Goal: Transaction & Acquisition: Purchase product/service

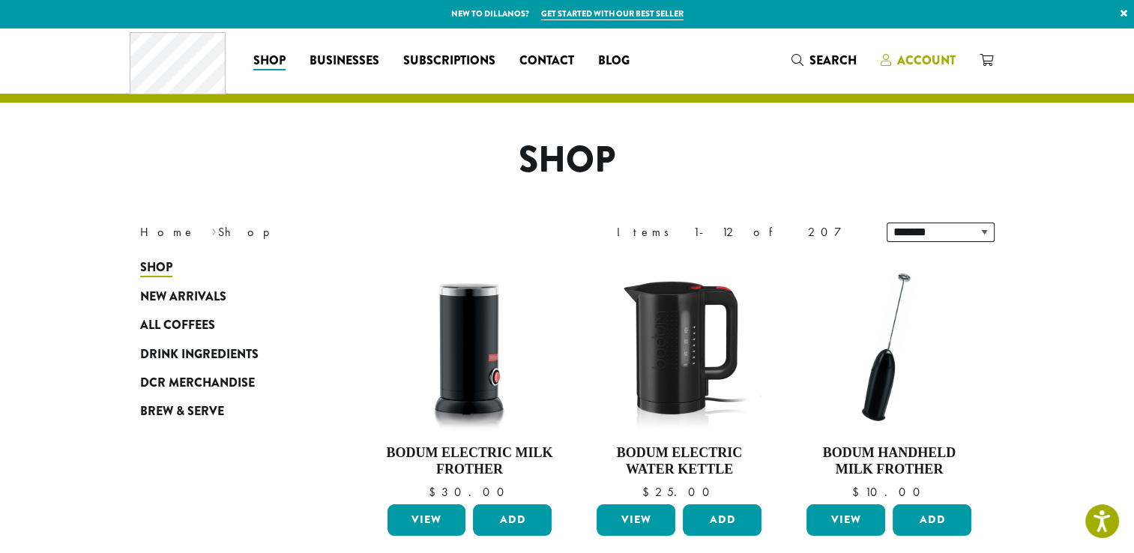
click at [935, 61] on span "Account" at bounding box center [926, 60] width 58 height 17
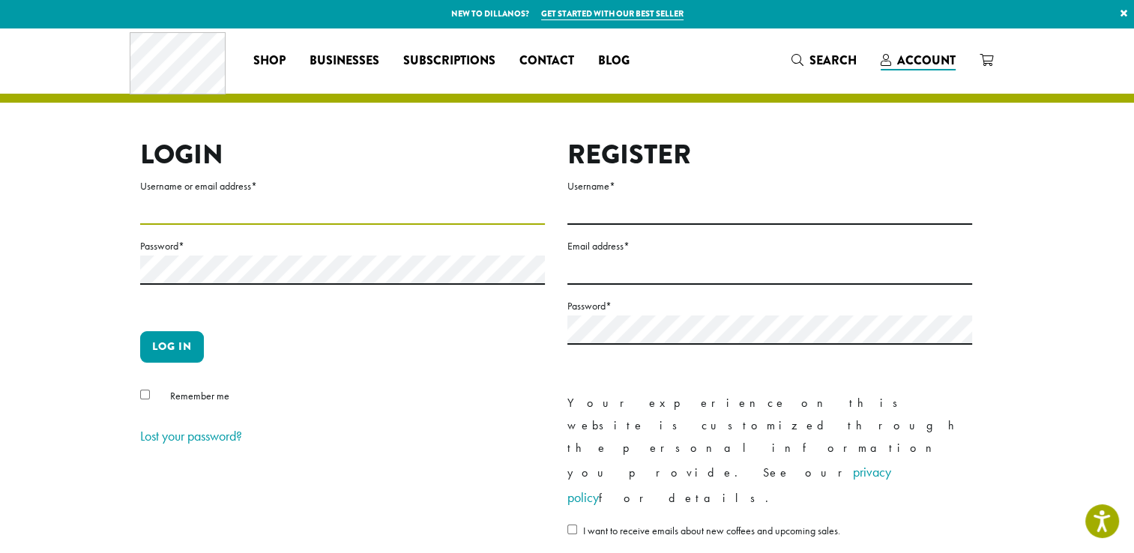
click at [262, 205] on input "Username or email address *" at bounding box center [342, 210] width 405 height 29
type input "**********"
click at [178, 343] on button "Log in" at bounding box center [172, 346] width 64 height 31
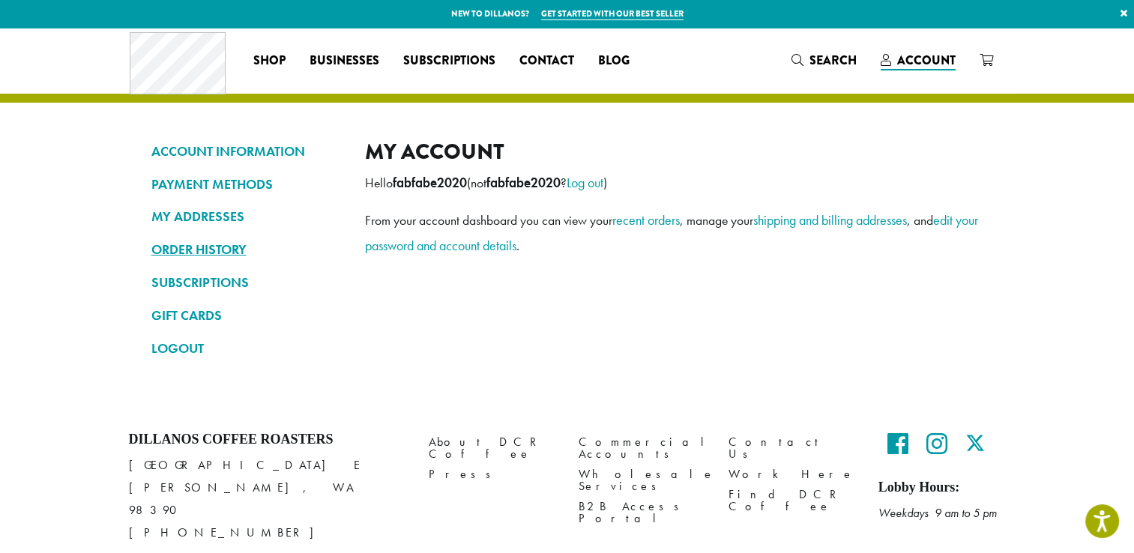
click at [208, 249] on link "ORDER HISTORY" at bounding box center [246, 249] width 191 height 25
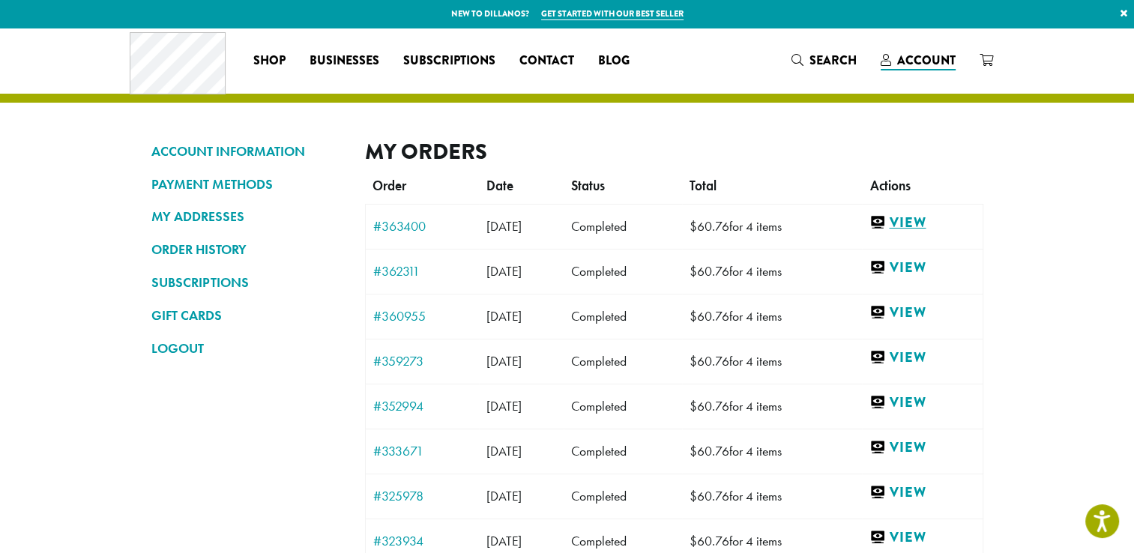
click at [932, 220] on link "View" at bounding box center [921, 223] width 105 height 19
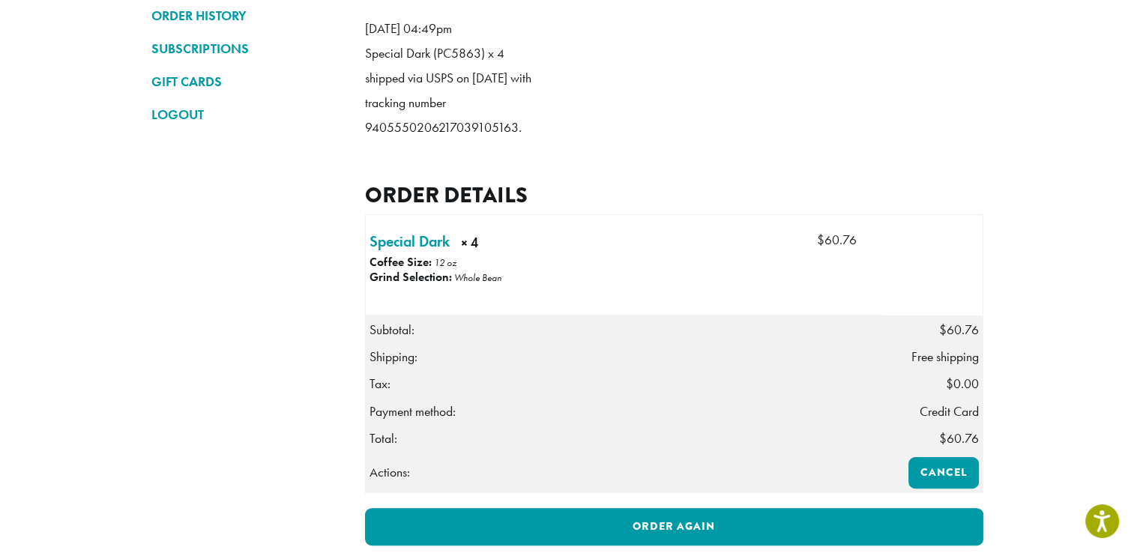
scroll to position [300, 0]
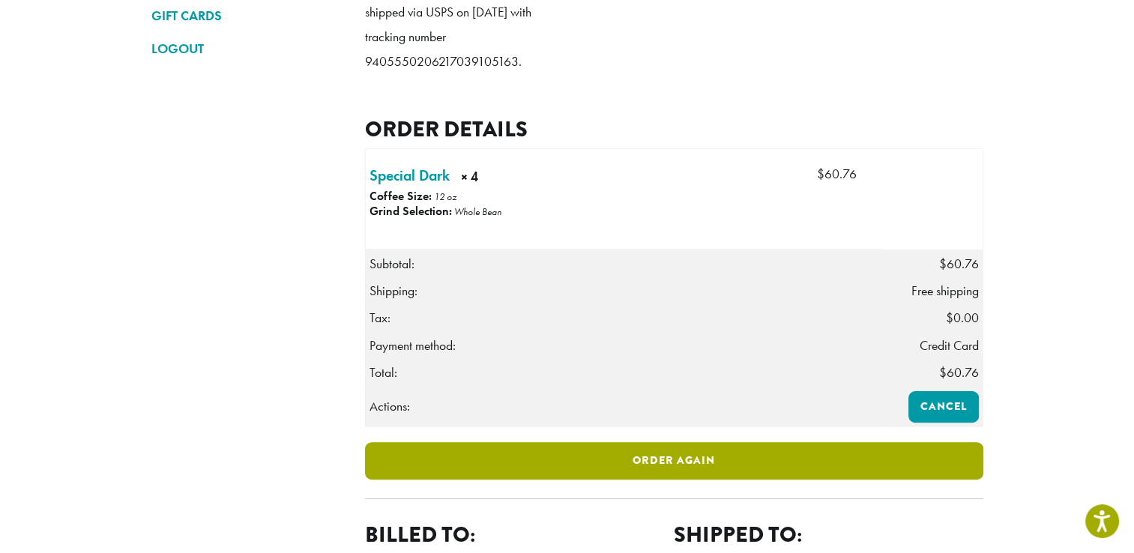
click at [689, 479] on link "Order again" at bounding box center [674, 460] width 618 height 37
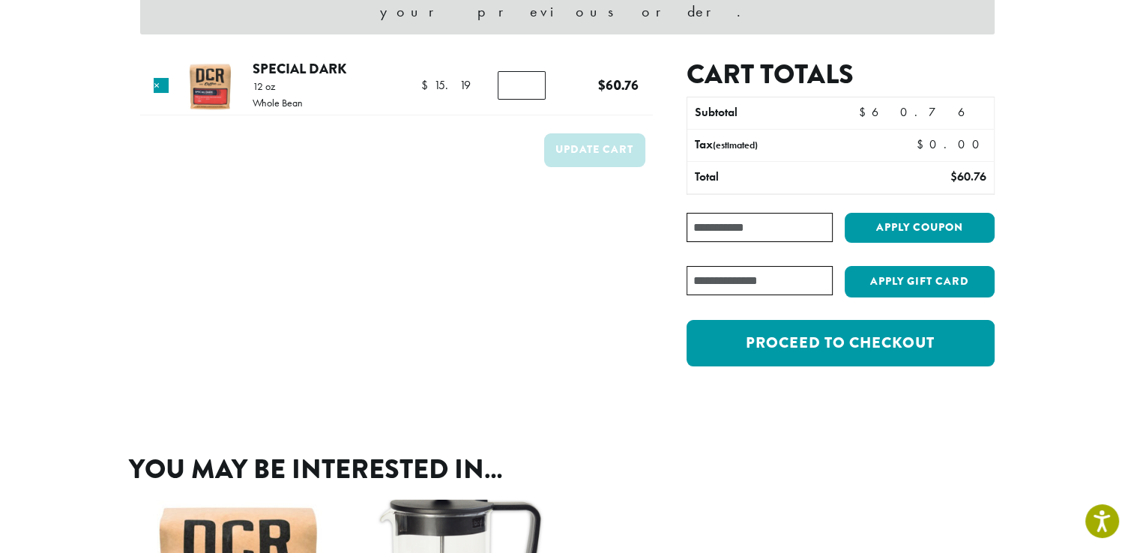
scroll to position [225, 0]
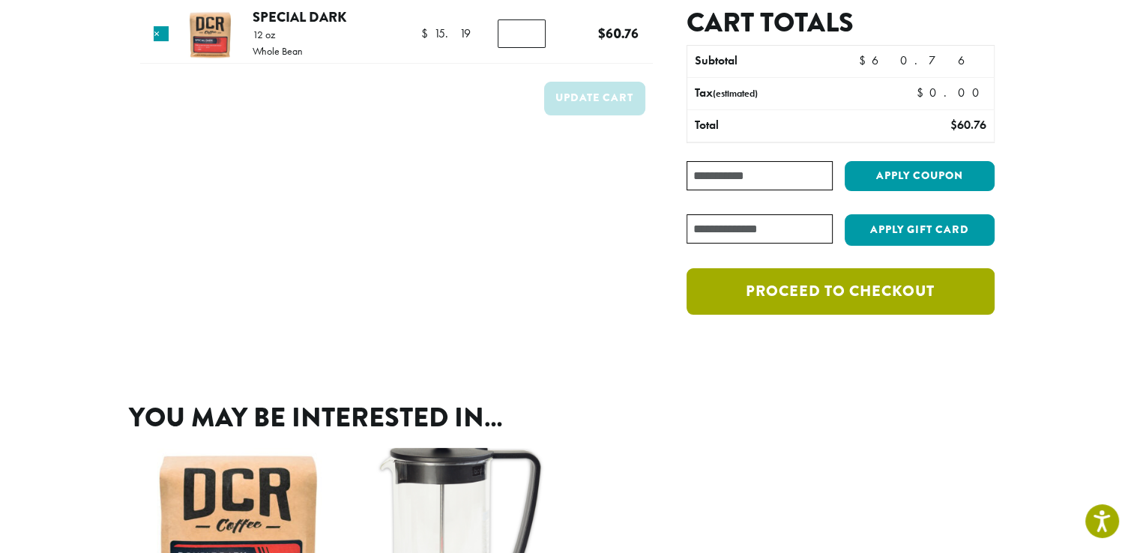
click at [861, 268] on link "Proceed to checkout" at bounding box center [839, 291] width 307 height 46
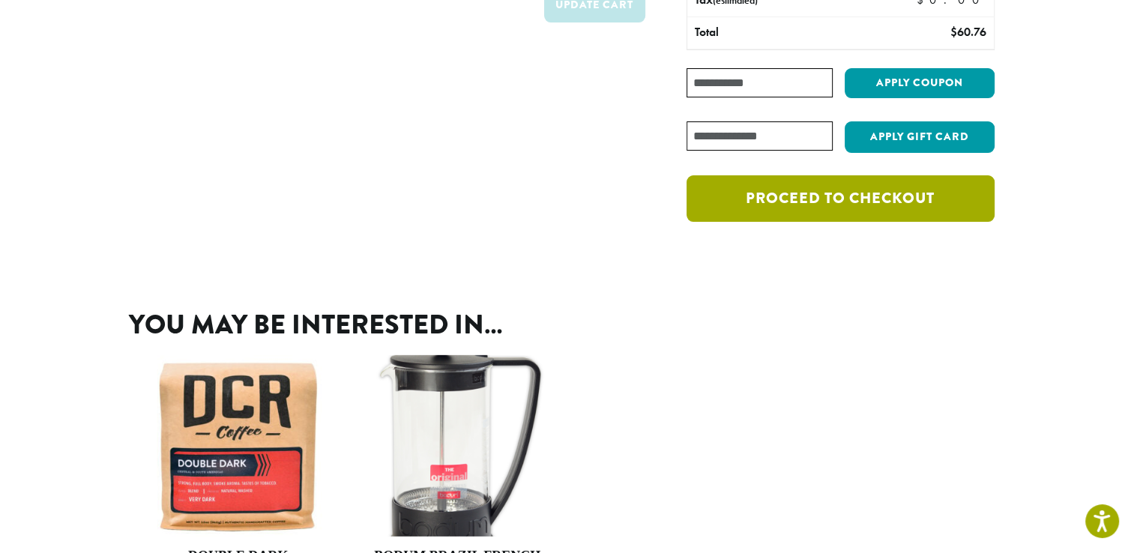
scroll to position [154, 0]
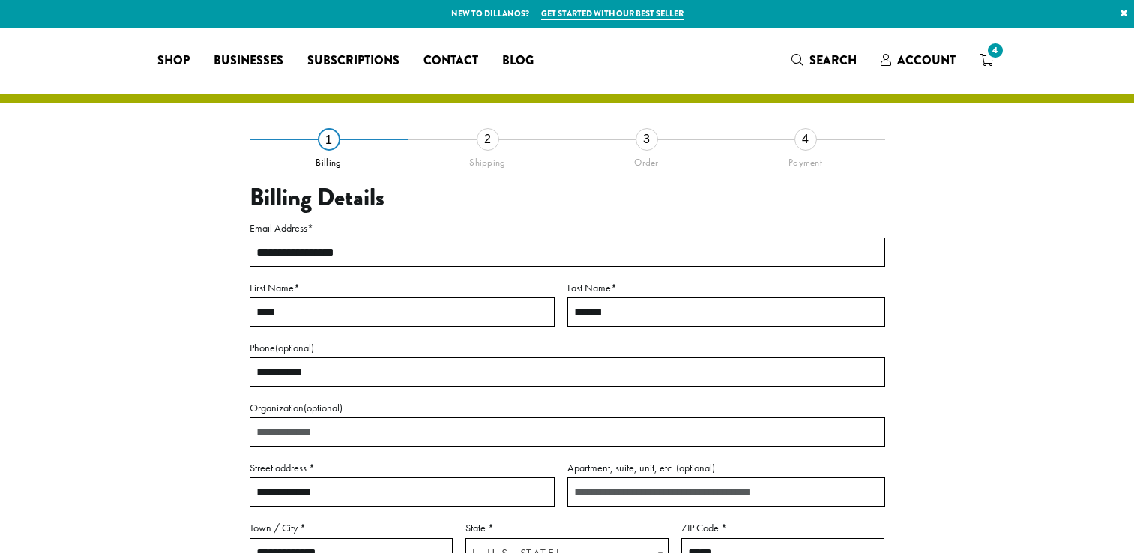
select select "**"
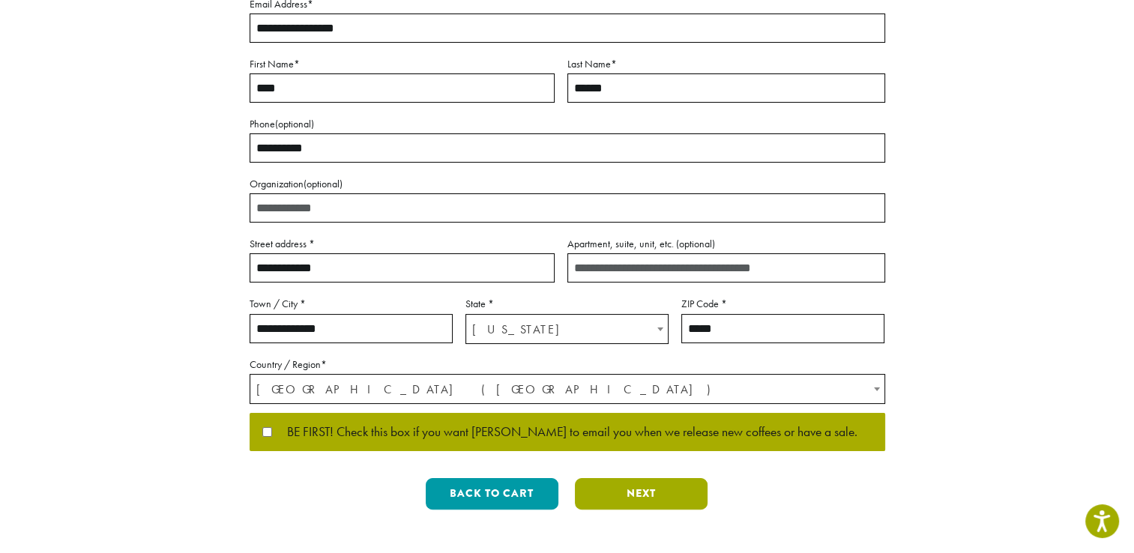
scroll to position [225, 0]
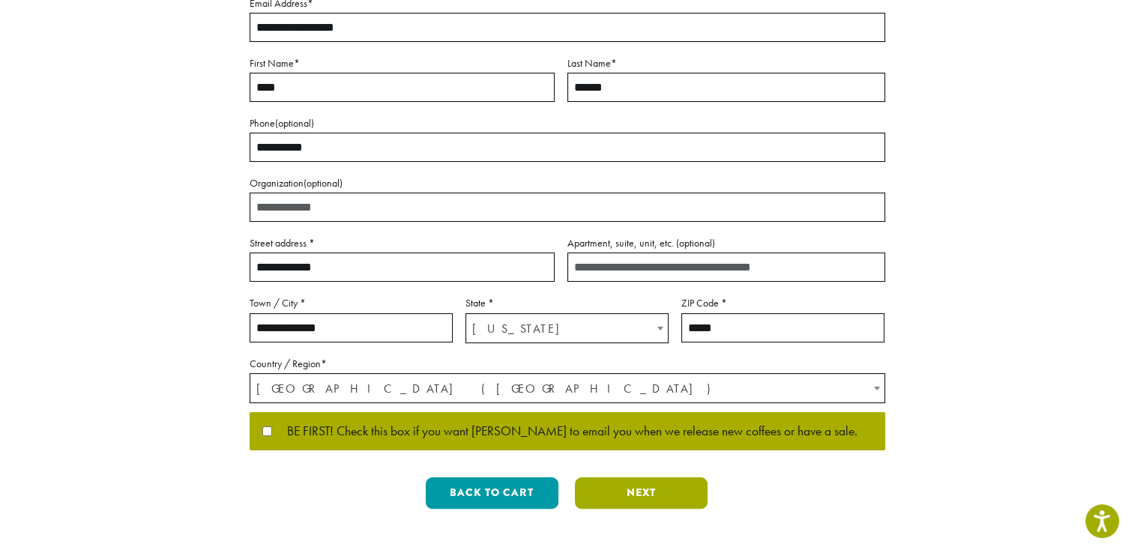
click at [644, 487] on button "Next" at bounding box center [641, 492] width 133 height 31
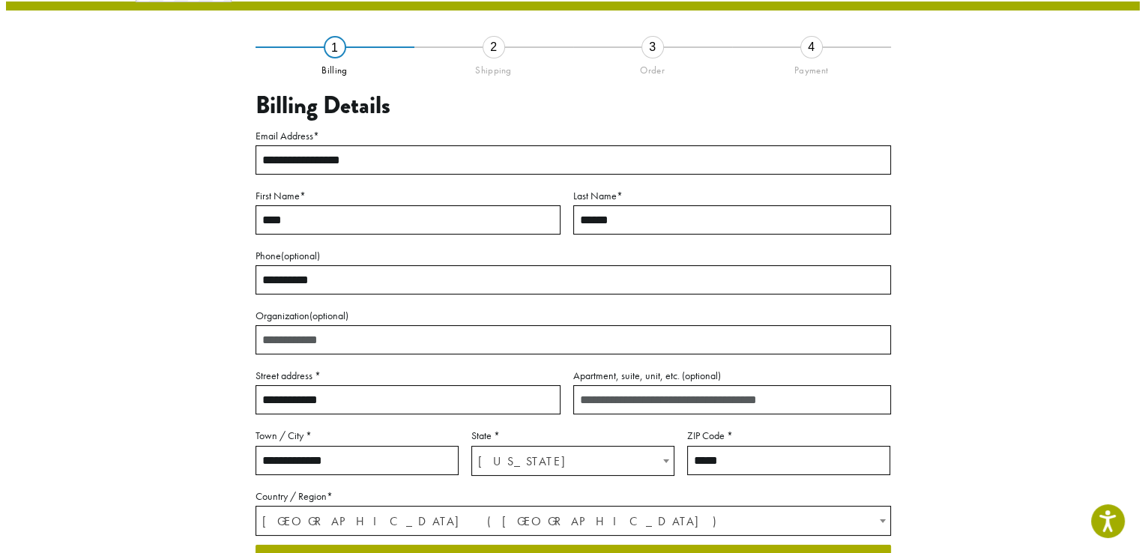
scroll to position [78, 0]
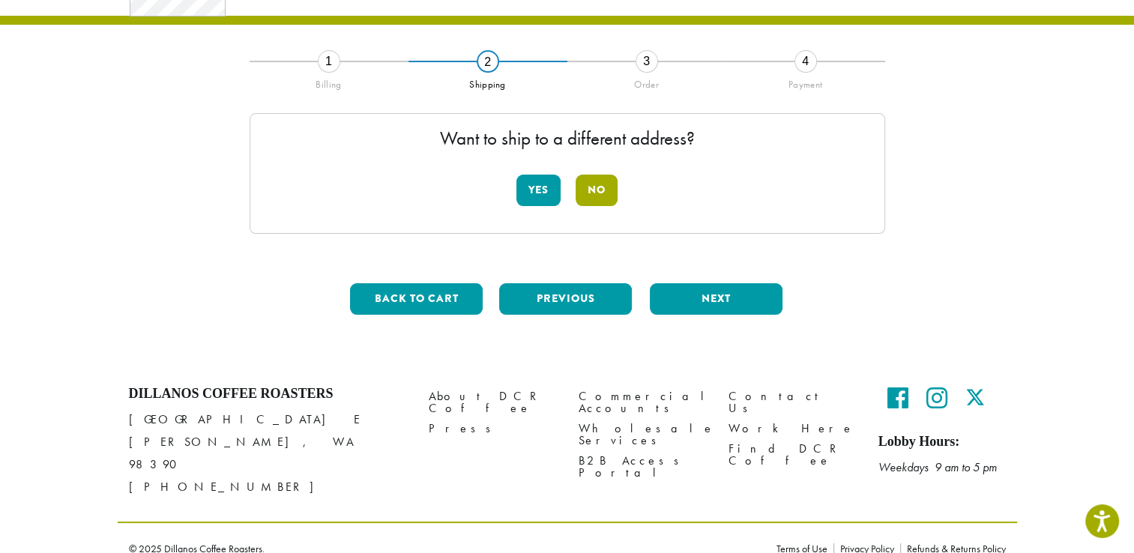
click at [596, 190] on button "No" at bounding box center [596, 190] width 42 height 31
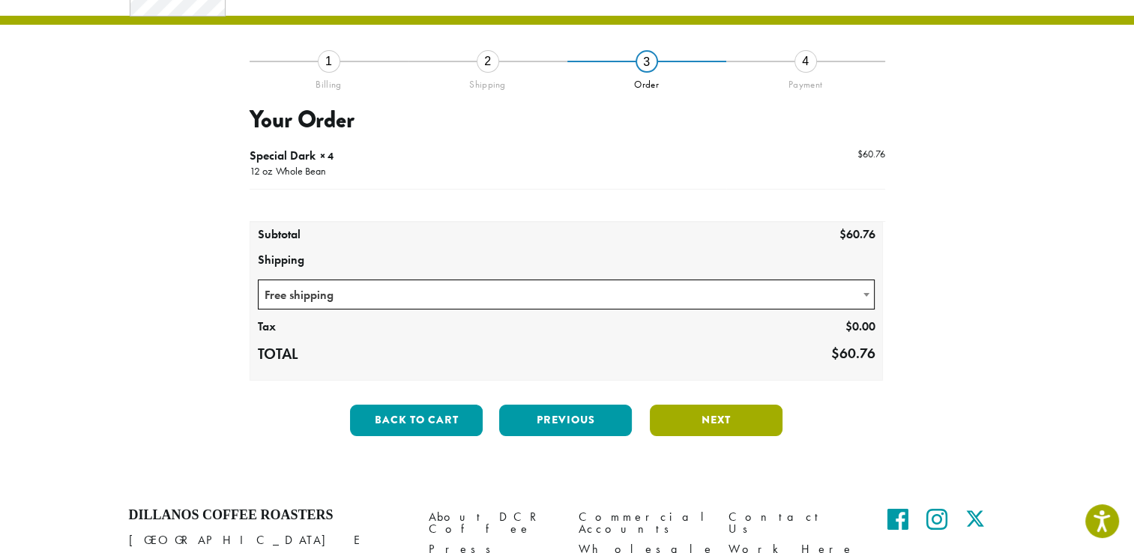
click at [713, 412] on button "Next" at bounding box center [716, 420] width 133 height 31
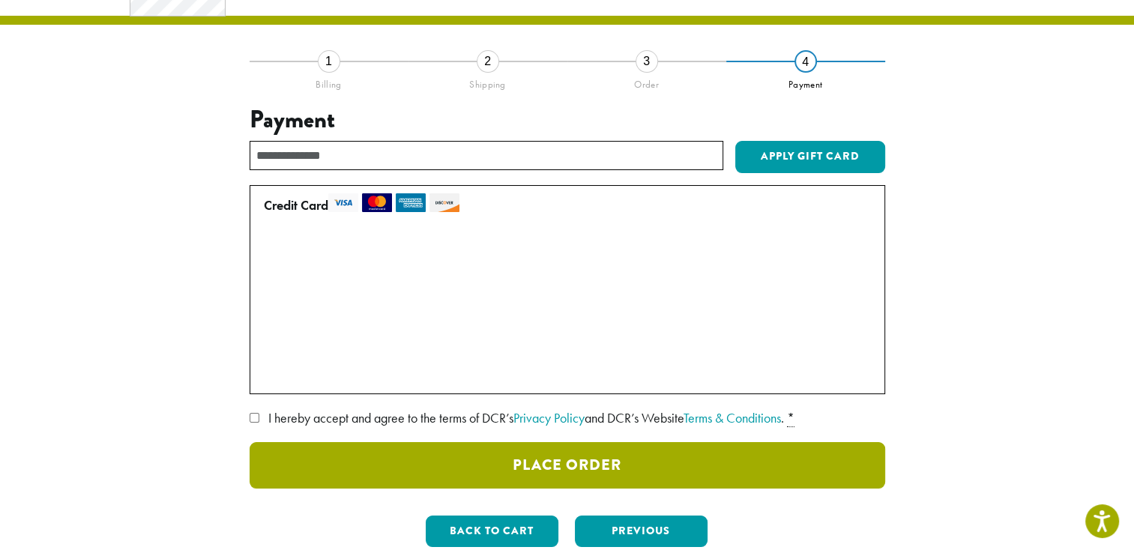
click at [560, 455] on button "Place Order" at bounding box center [566, 465] width 635 height 46
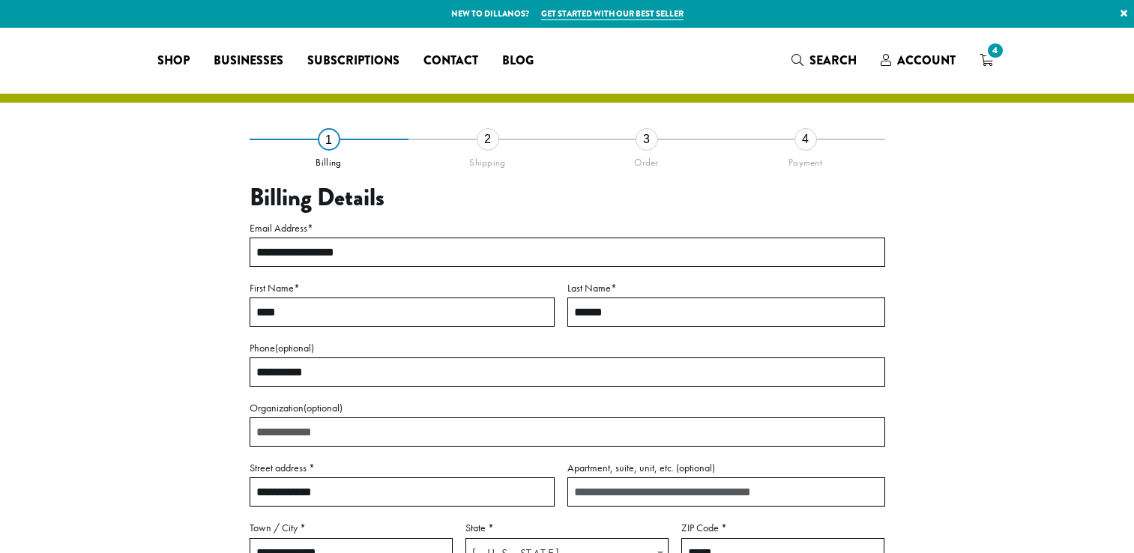
select select "**"
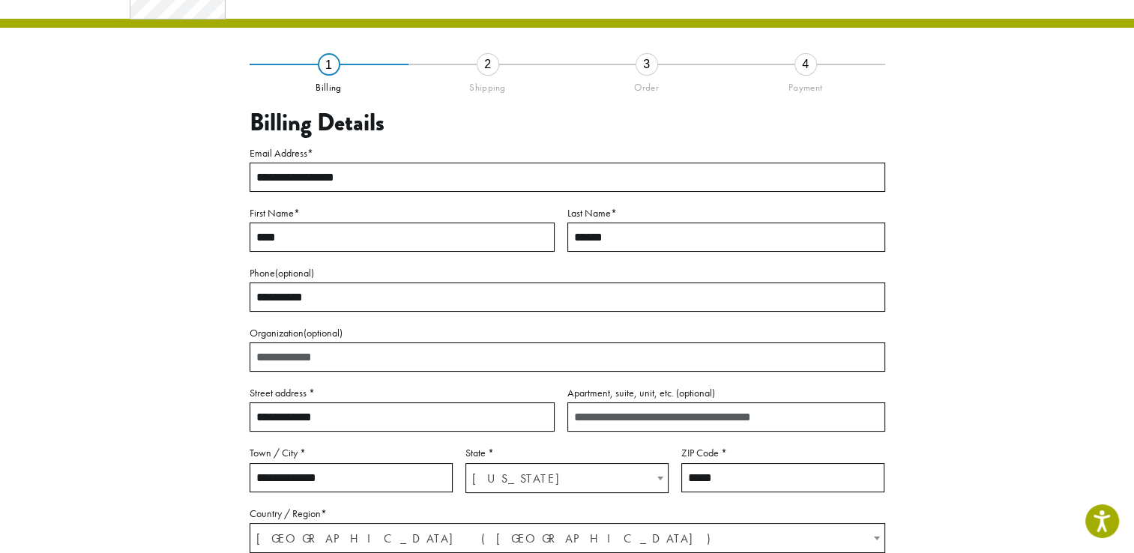
scroll to position [225, 0]
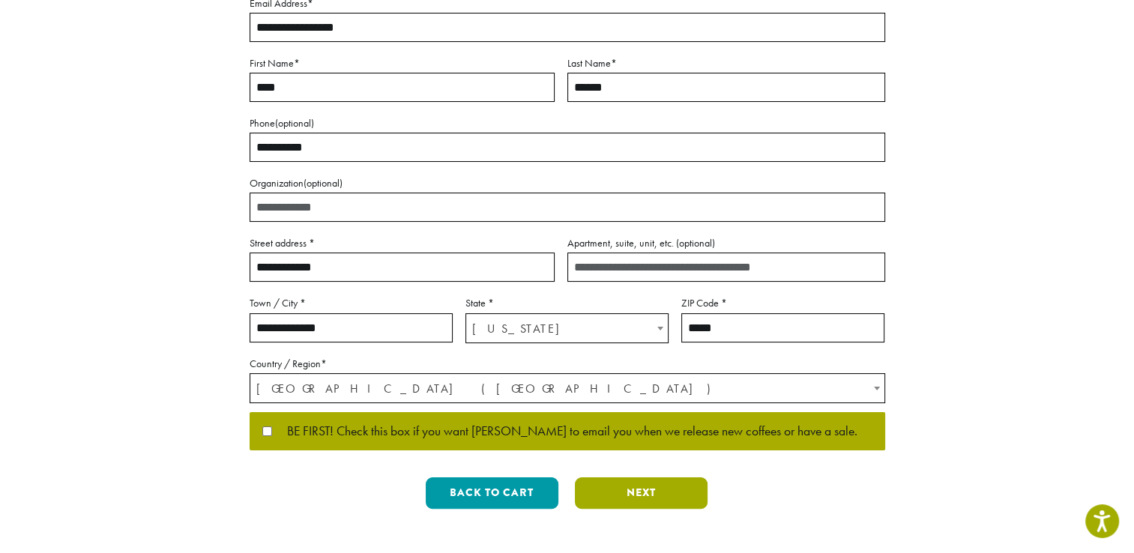
click at [643, 487] on button "Next" at bounding box center [641, 492] width 133 height 31
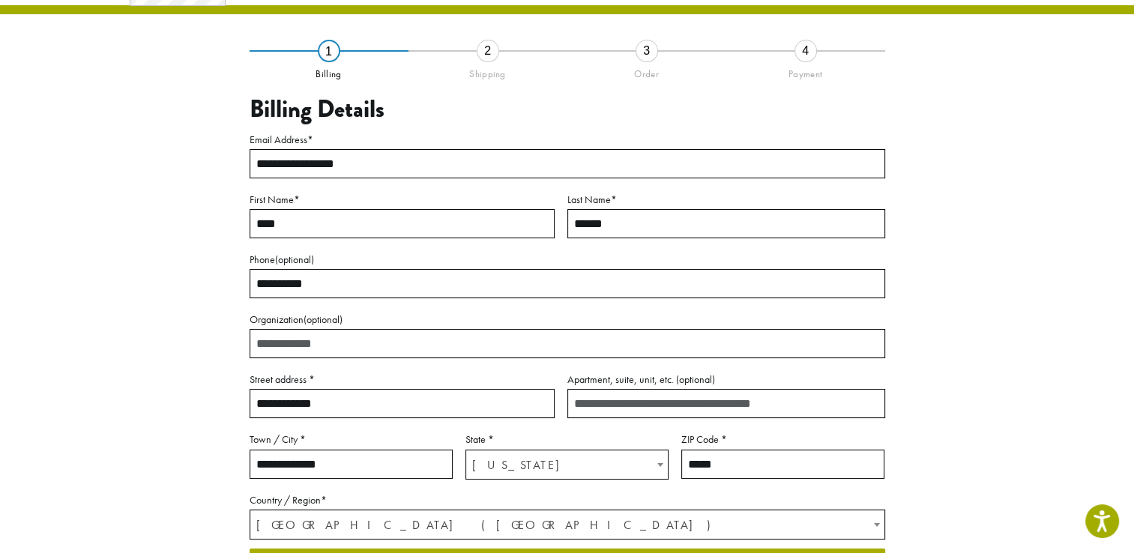
scroll to position [78, 0]
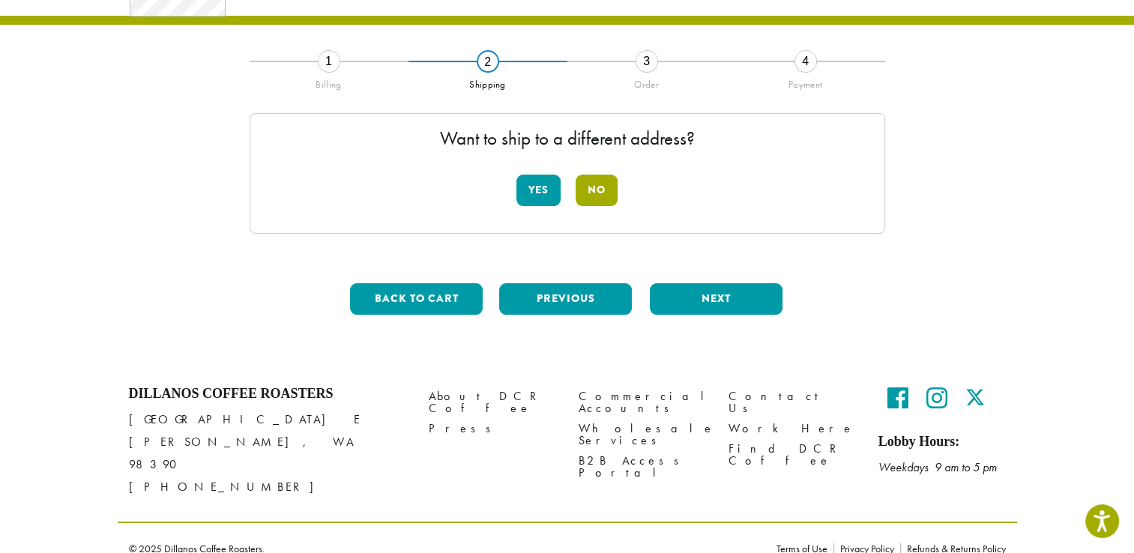
click at [591, 186] on button "No" at bounding box center [596, 190] width 42 height 31
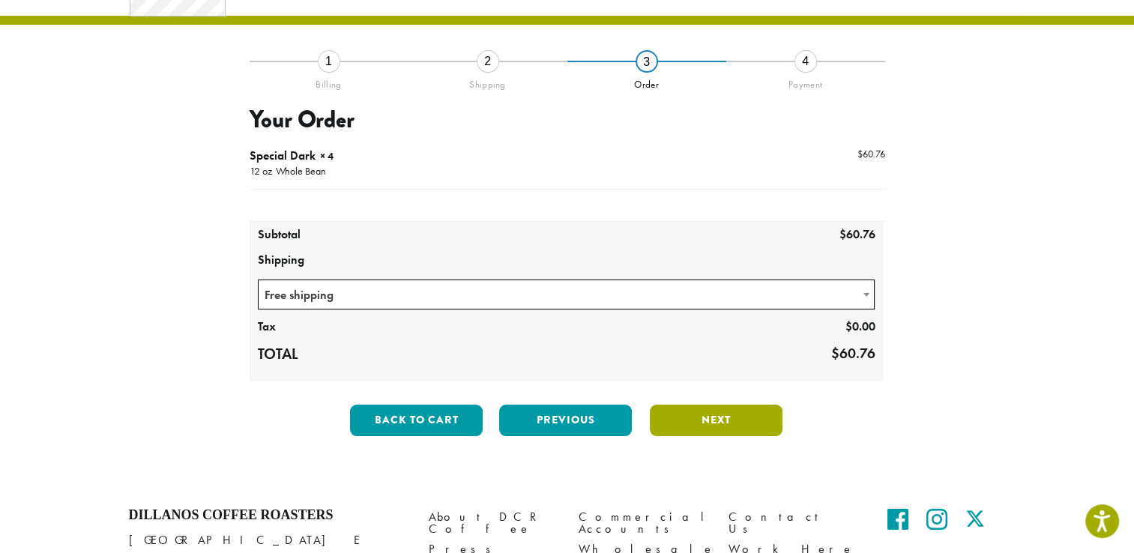
click at [695, 415] on button "Next" at bounding box center [716, 420] width 133 height 31
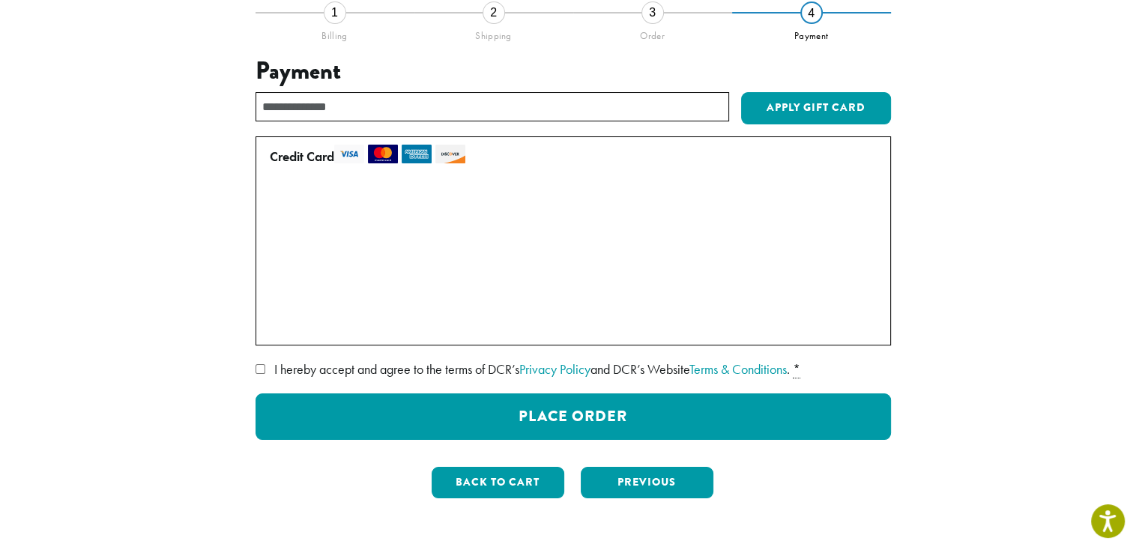
scroll to position [153, 0]
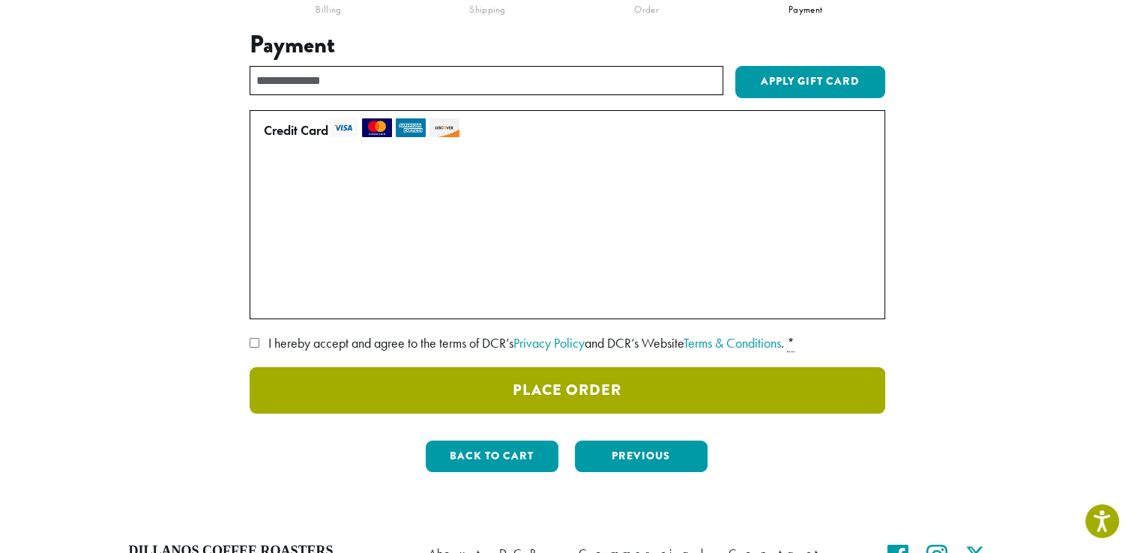
click at [545, 387] on button "Place Order" at bounding box center [566, 390] width 635 height 46
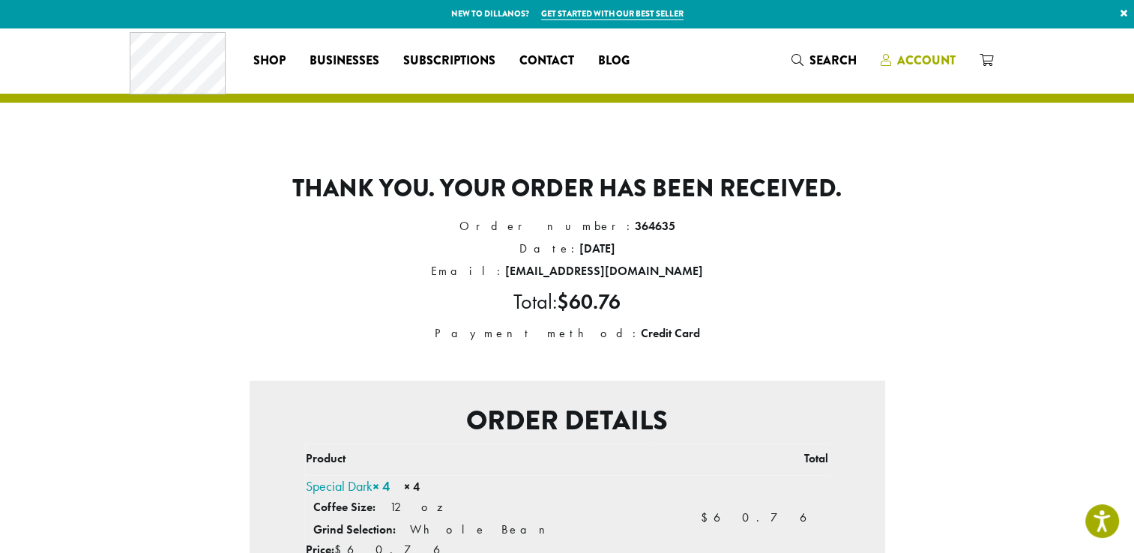
click at [934, 61] on span "Account" at bounding box center [926, 60] width 58 height 17
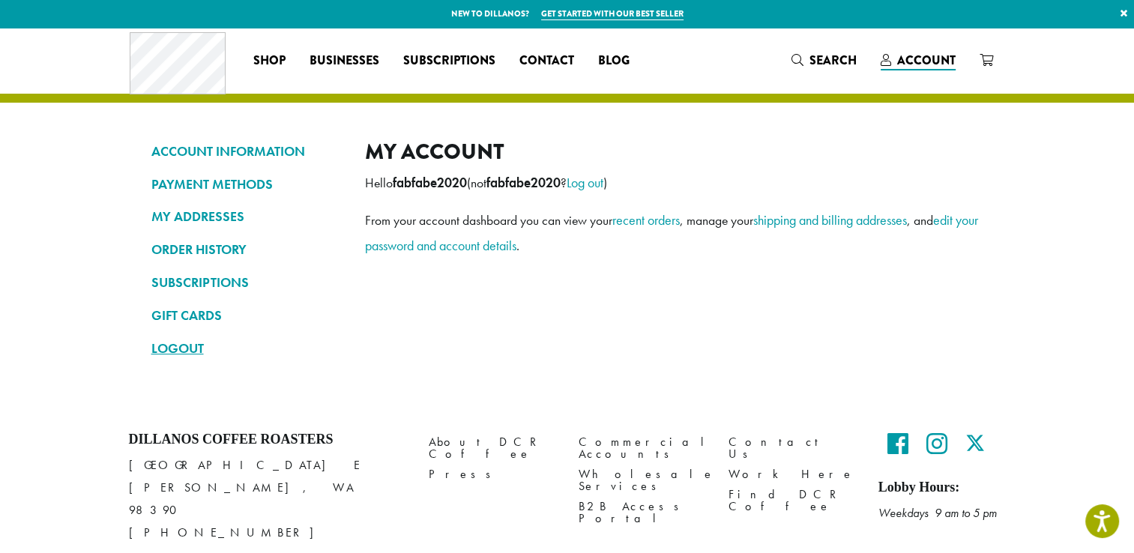
click at [174, 349] on link "LOGOUT" at bounding box center [246, 348] width 191 height 25
